Goal: Task Accomplishment & Management: Manage account settings

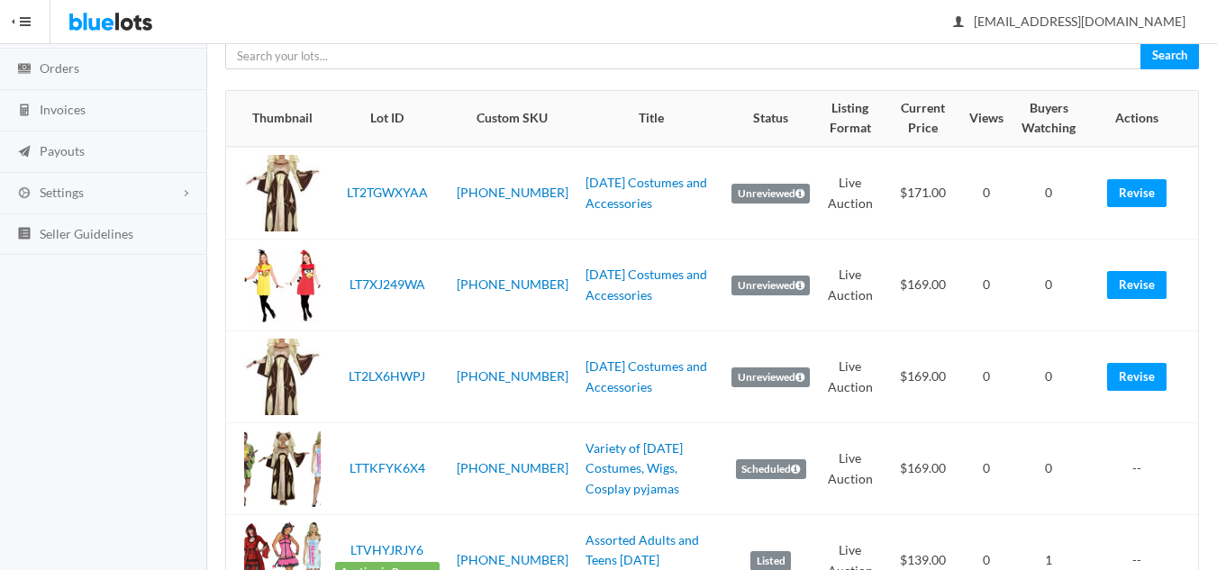
scroll to position [180, 0]
click at [605, 184] on link "Halloween Costumes and Accessories" at bounding box center [646, 194] width 122 height 36
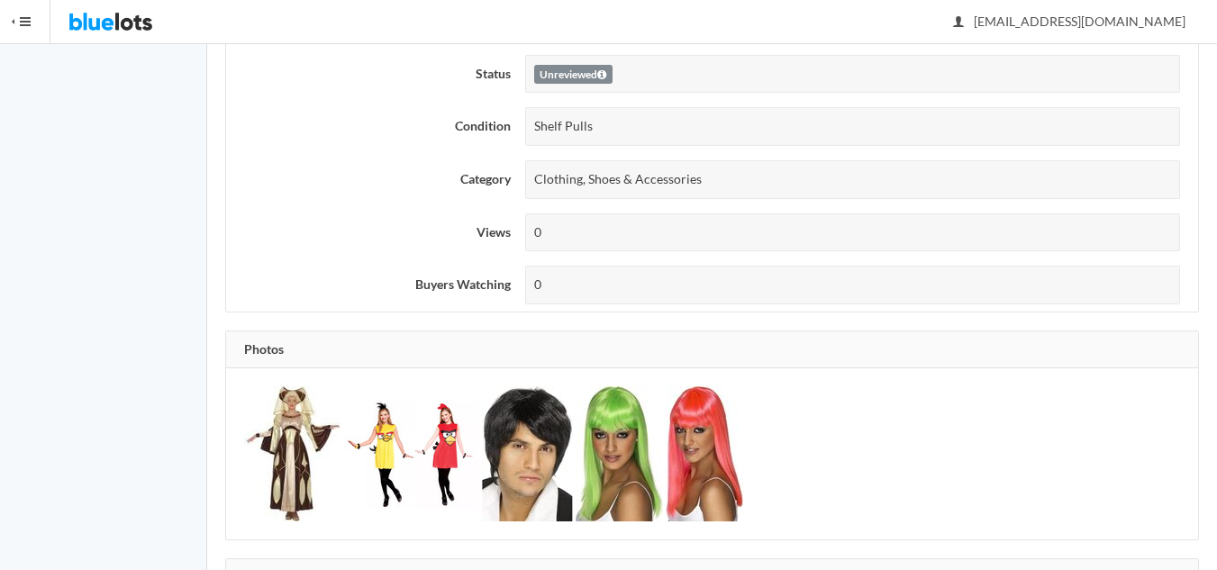
scroll to position [721, 0]
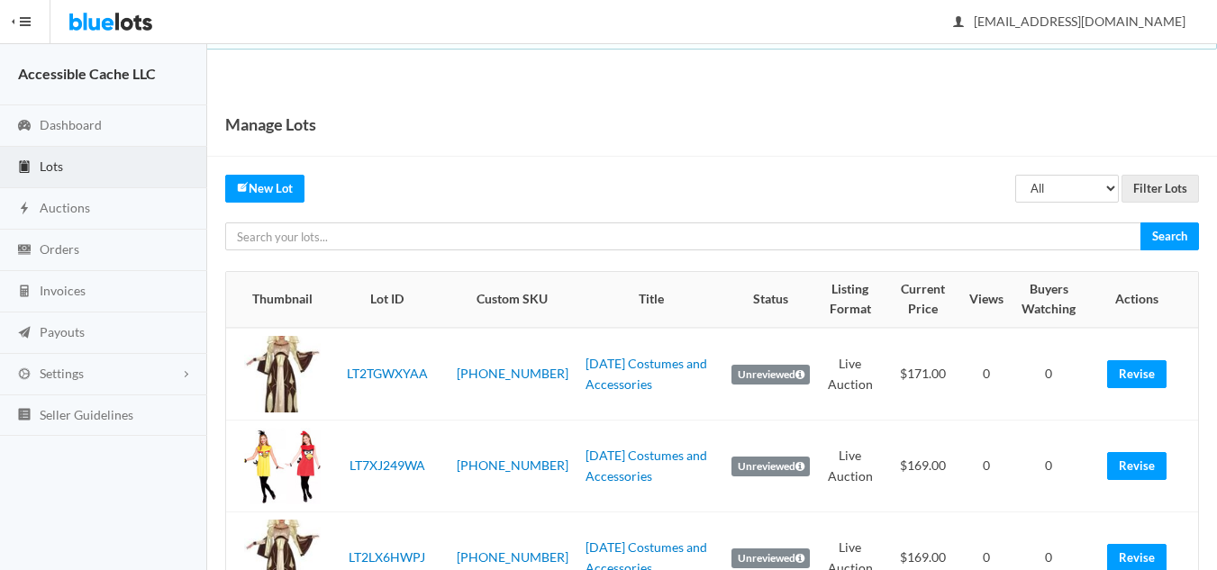
scroll to position [180, 0]
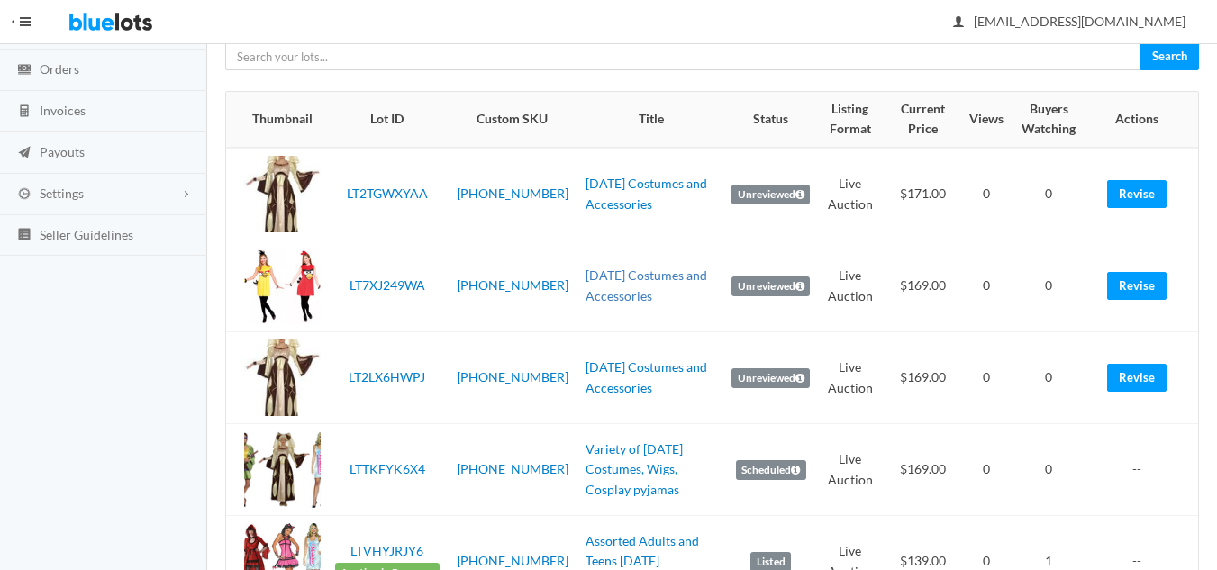
click at [615, 272] on link "Halloween Costumes and Accessories" at bounding box center [646, 286] width 122 height 36
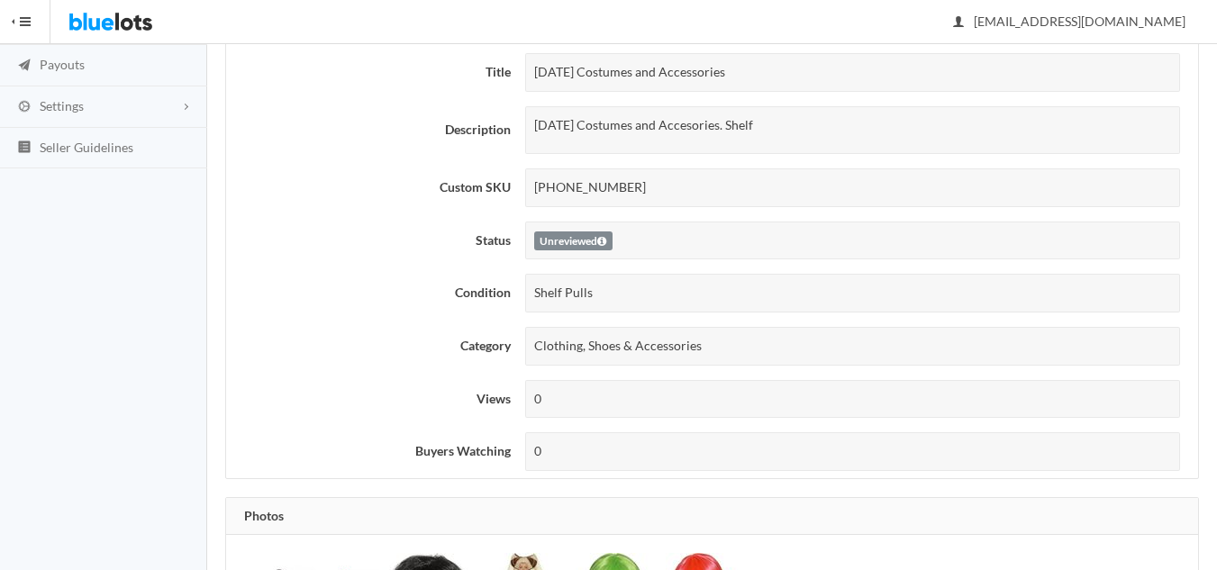
scroll to position [631, 0]
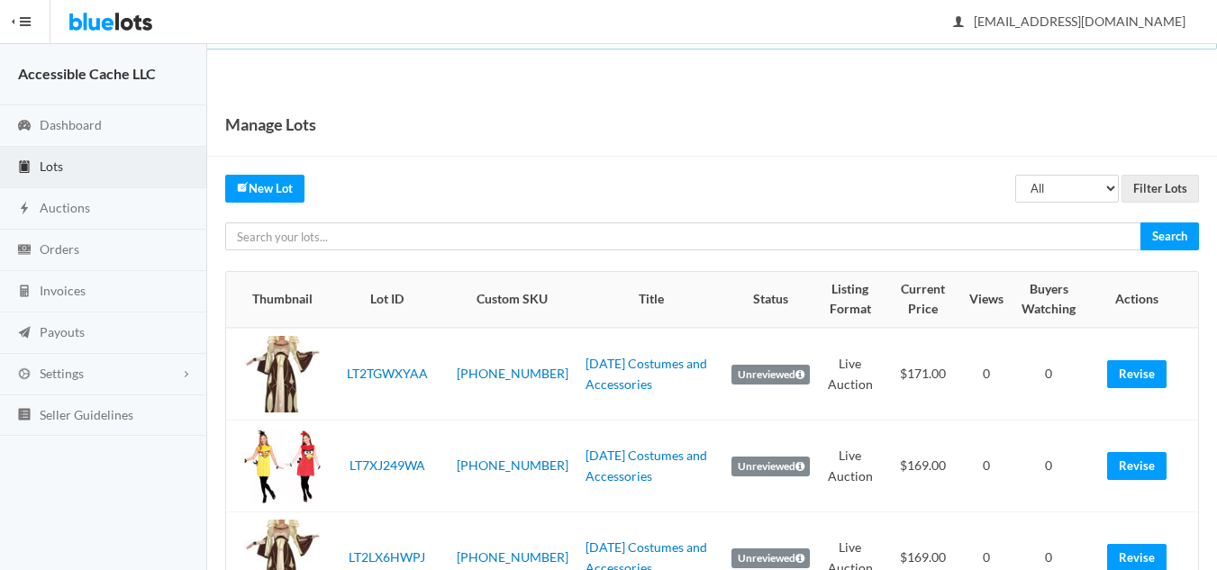
scroll to position [180, 0]
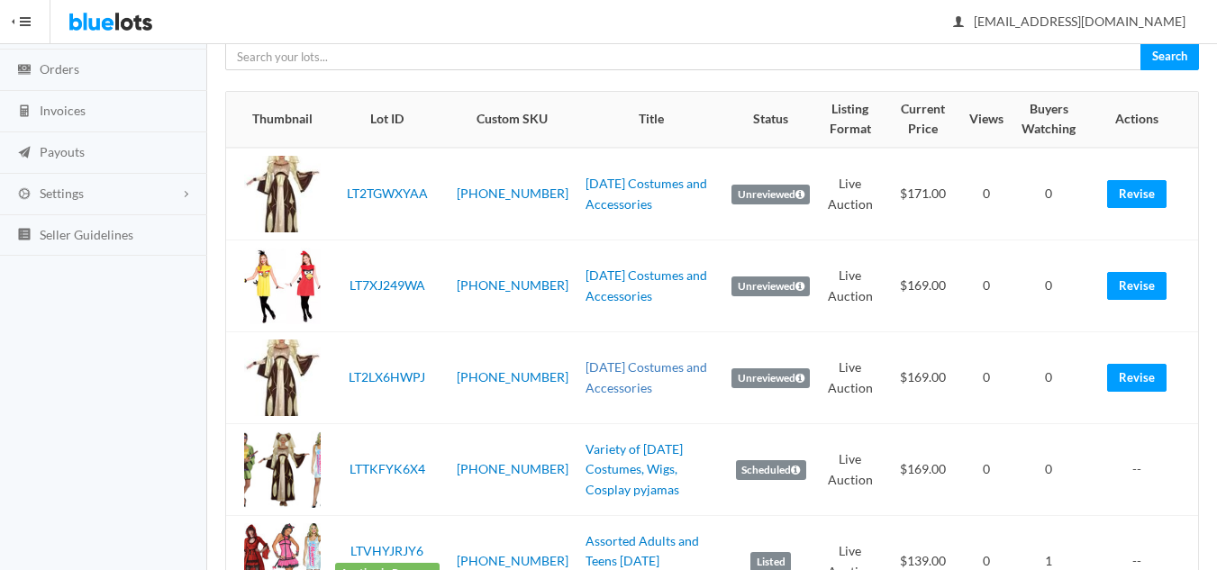
click at [604, 368] on link "[DATE] Costumes and Accessories" at bounding box center [646, 377] width 122 height 36
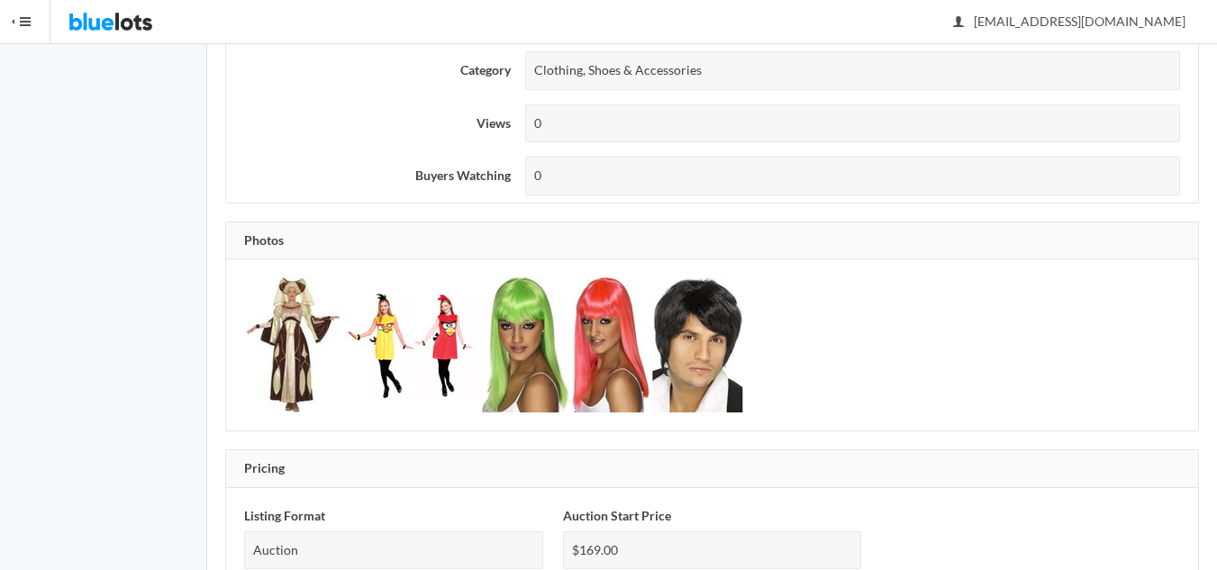
scroll to position [180, 0]
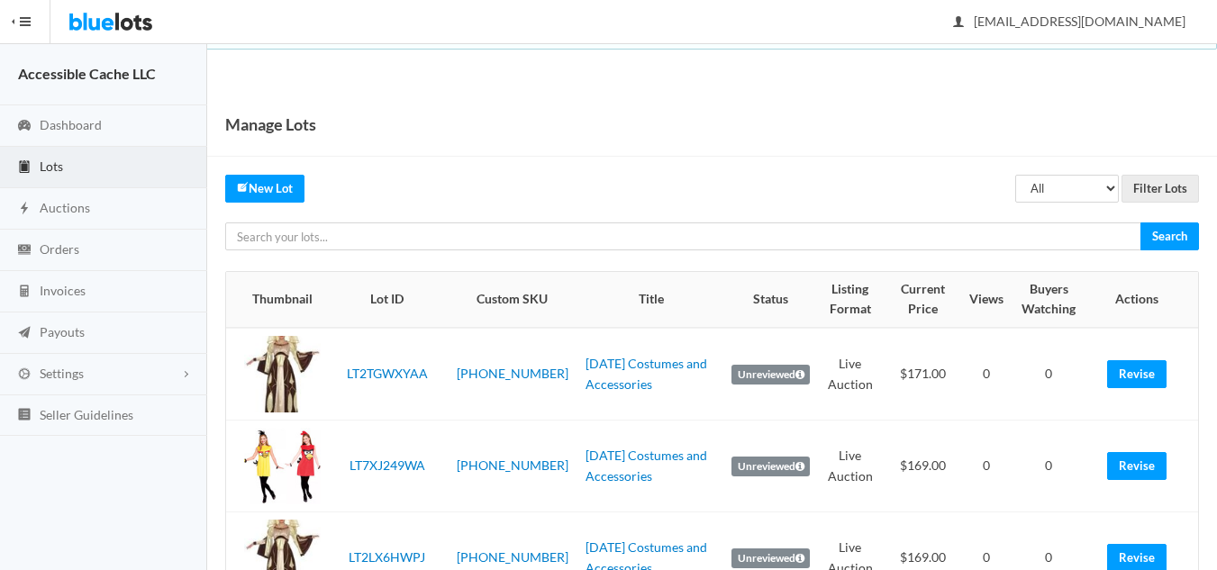
scroll to position [180, 0]
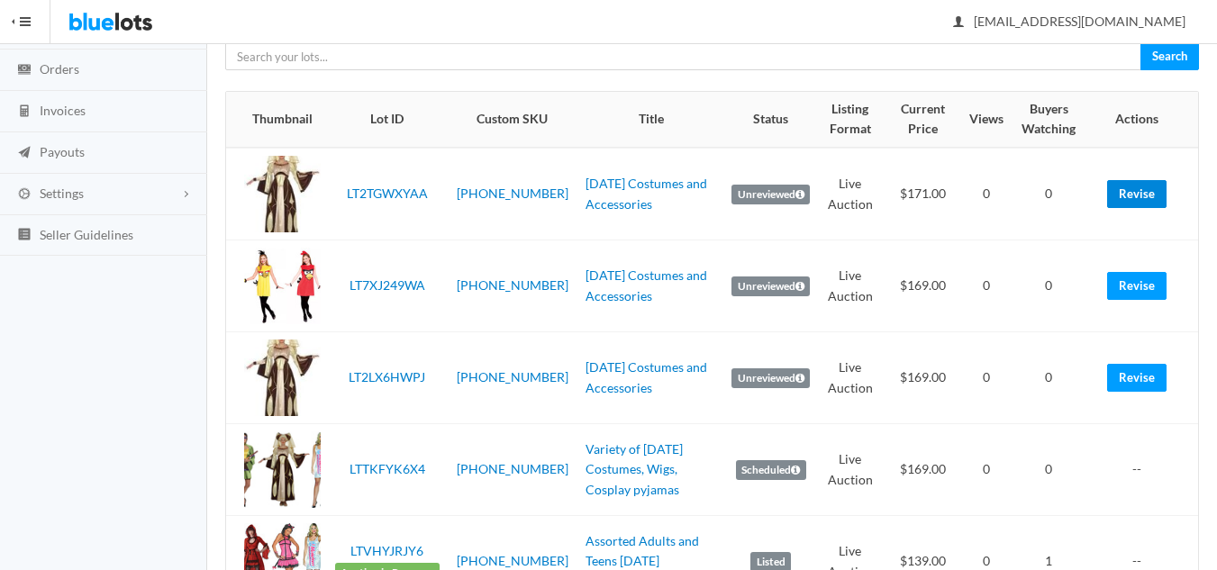
click at [1138, 193] on link "Revise" at bounding box center [1136, 194] width 59 height 28
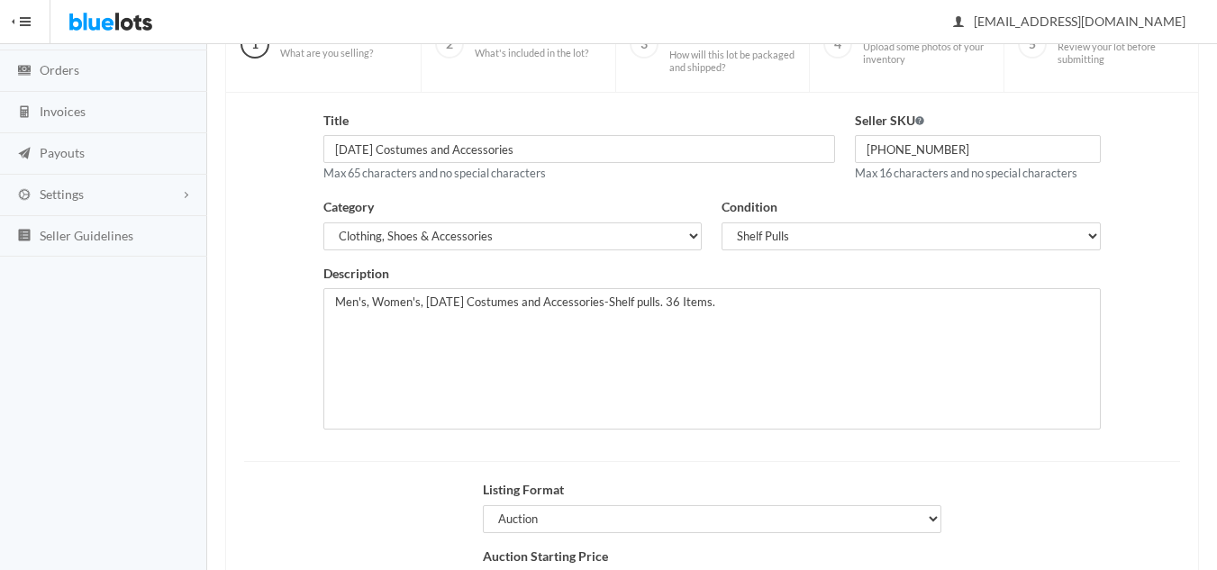
scroll to position [180, 0]
